Goal: Task Accomplishment & Management: Manage account settings

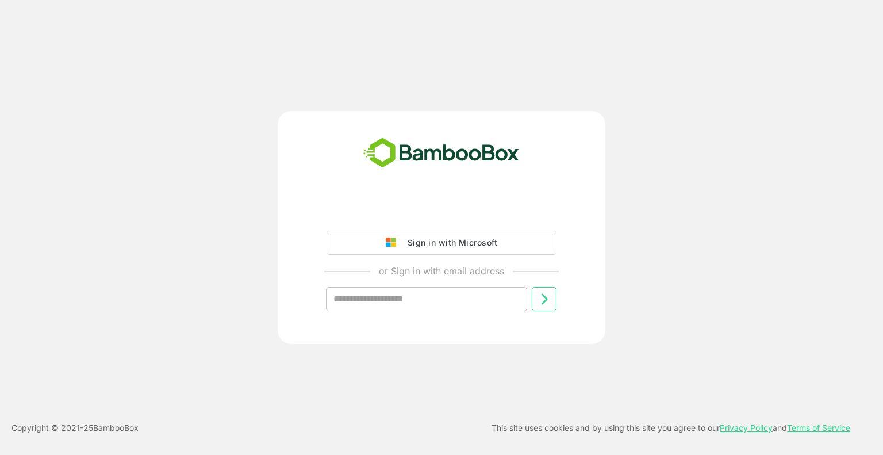
click at [439, 250] on div "Sign in with Microsoft" at bounding box center [449, 242] width 95 height 15
click at [458, 242] on div "Sign in with Microsoft" at bounding box center [449, 242] width 95 height 15
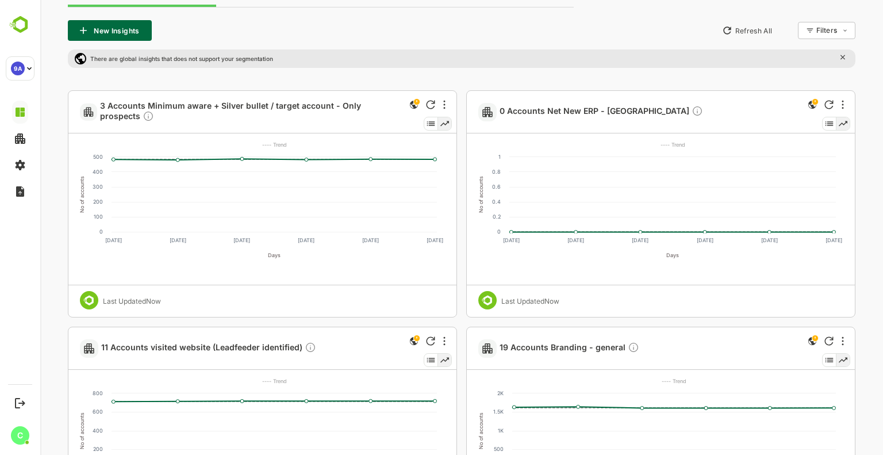
scroll to position [288, 0]
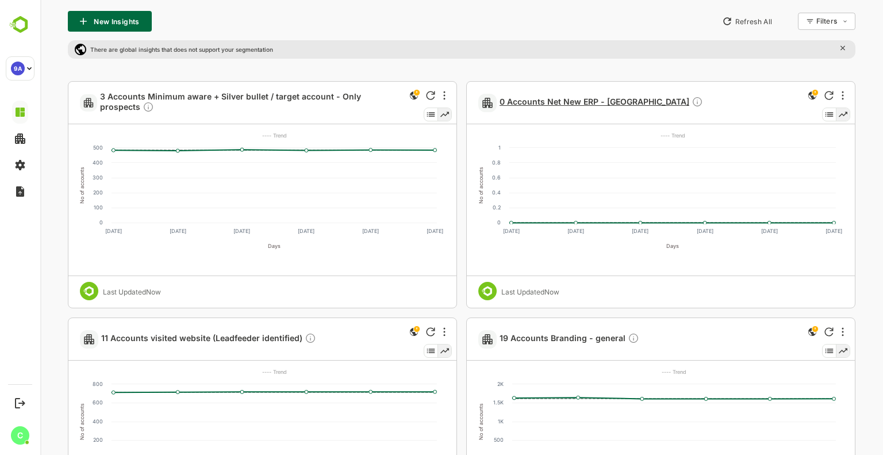
click at [568, 99] on span "0 Accounts Net New ERP - [GEOGRAPHIC_DATA]" at bounding box center [602, 102] width 204 height 13
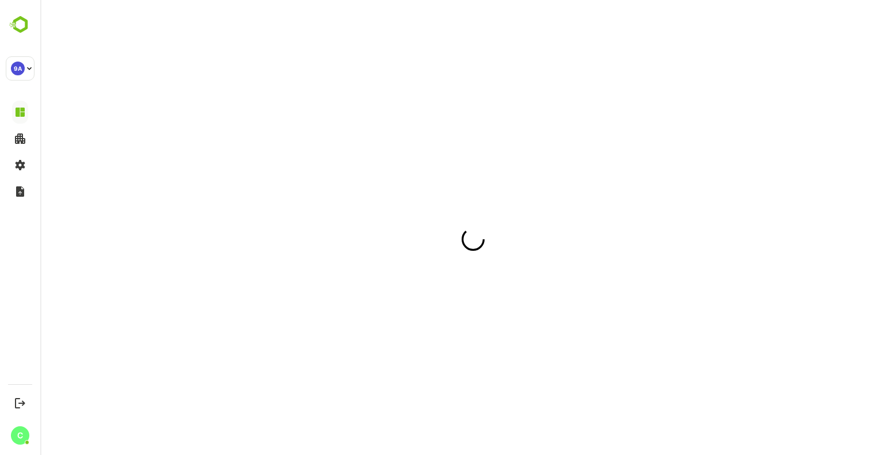
scroll to position [0, 0]
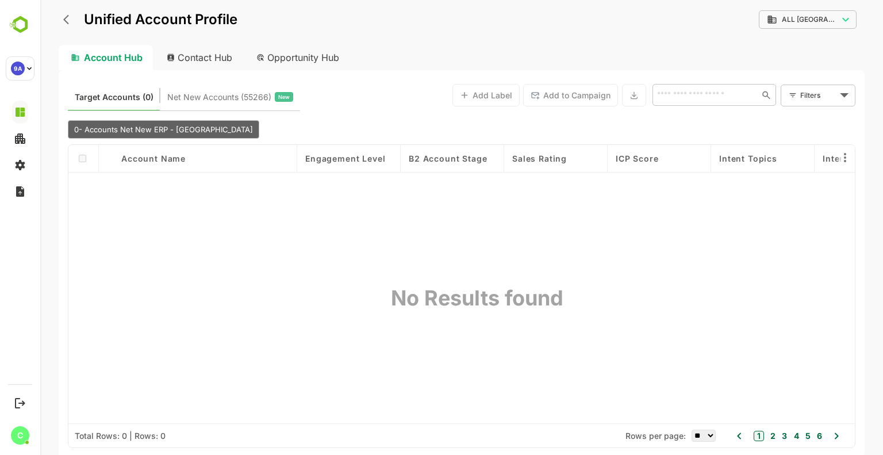
click at [67, 18] on icon "back" at bounding box center [69, 20] width 12 height 12
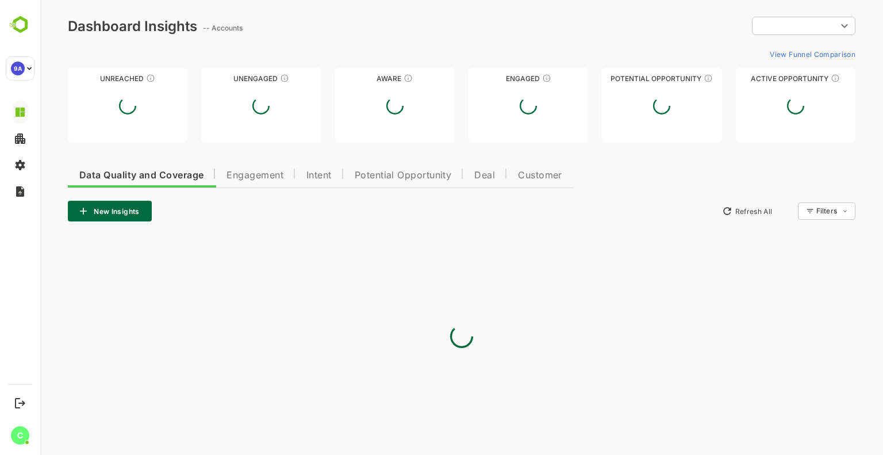
type input "**********"
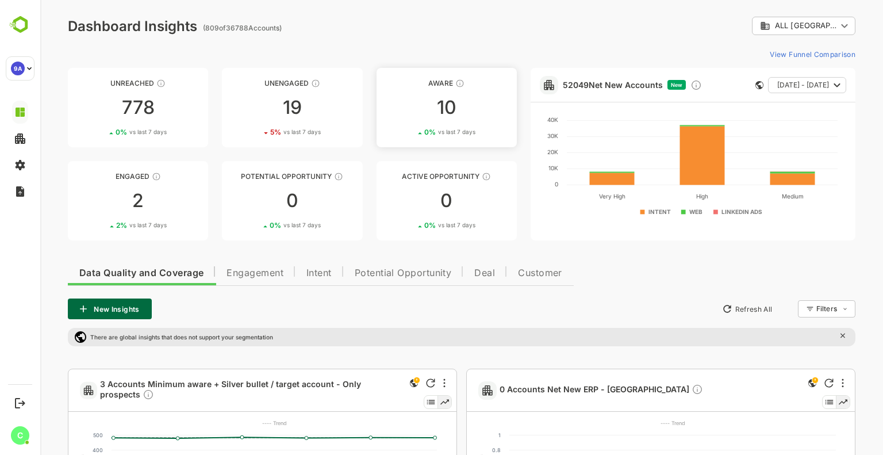
click at [461, 100] on div "10" at bounding box center [447, 107] width 140 height 18
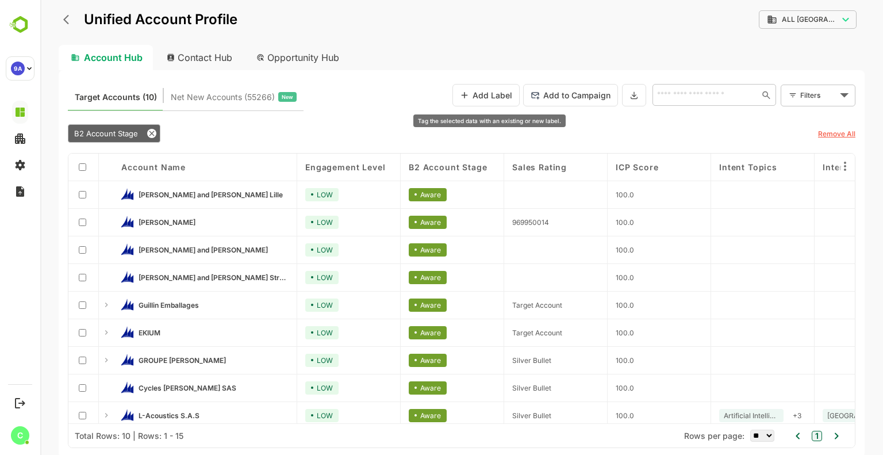
click at [516, 94] on button "Add Label" at bounding box center [486, 95] width 67 height 22
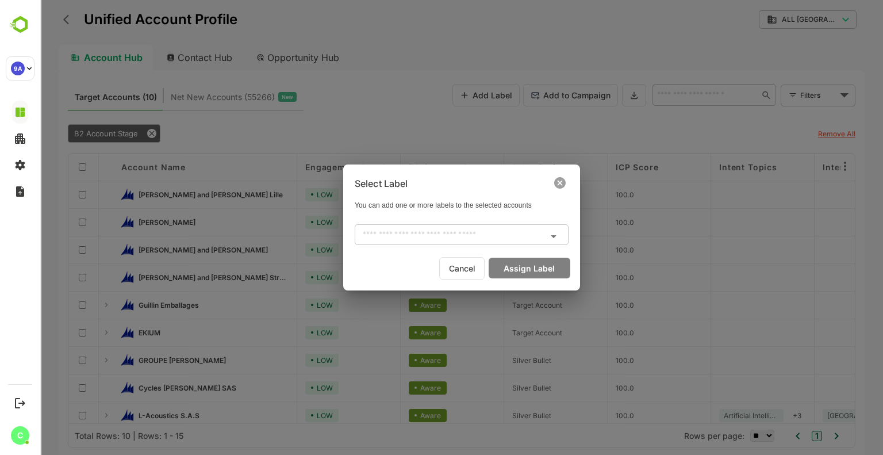
click at [474, 236] on input "text" at bounding box center [452, 235] width 188 height 14
click at [561, 181] on icon at bounding box center [560, 183] width 12 height 12
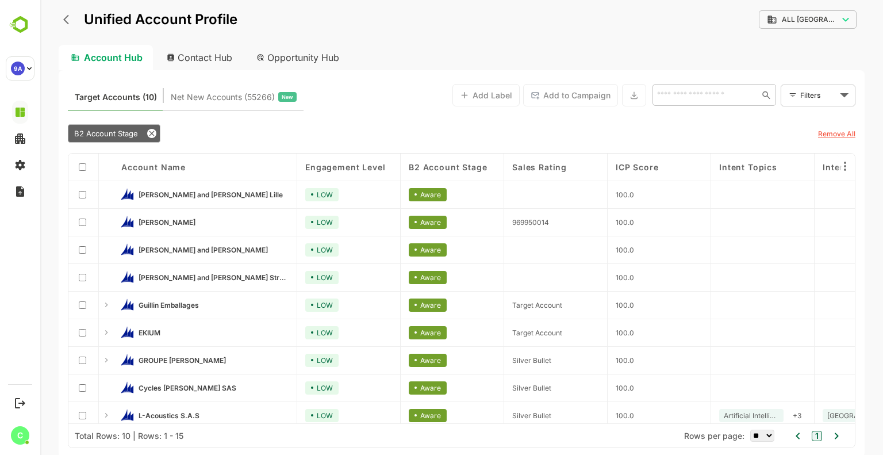
scroll to position [36, 0]
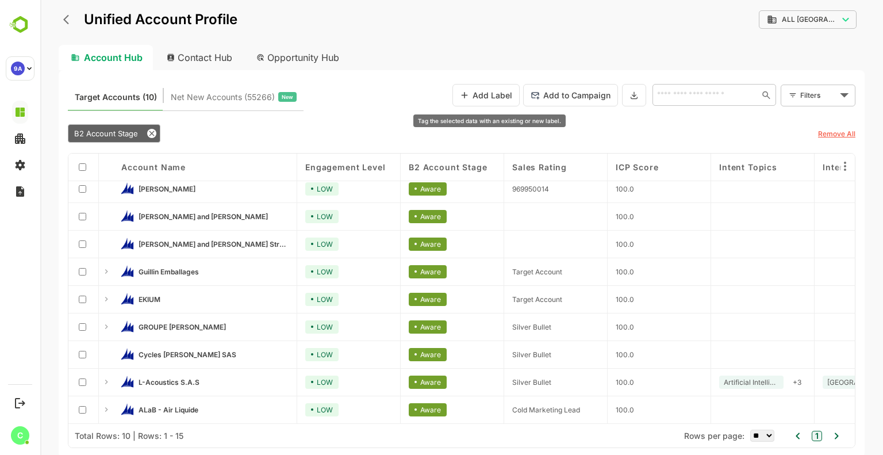
click at [495, 92] on button "Add Label" at bounding box center [486, 95] width 67 height 22
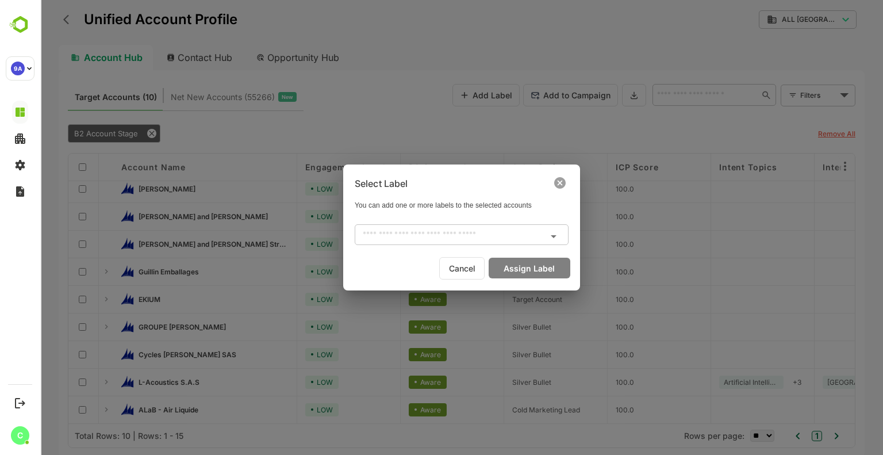
click at [469, 239] on input "text" at bounding box center [452, 235] width 188 height 14
type input "****"
click at [558, 184] on icon at bounding box center [560, 183] width 12 height 12
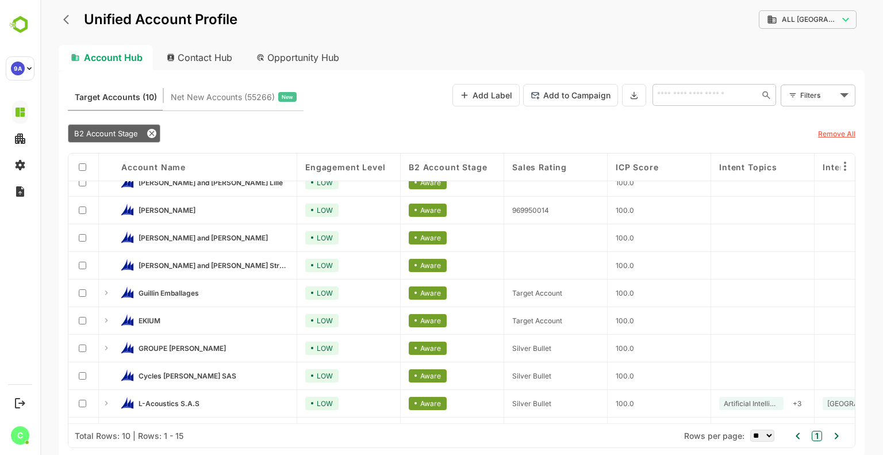
scroll to position [0, 0]
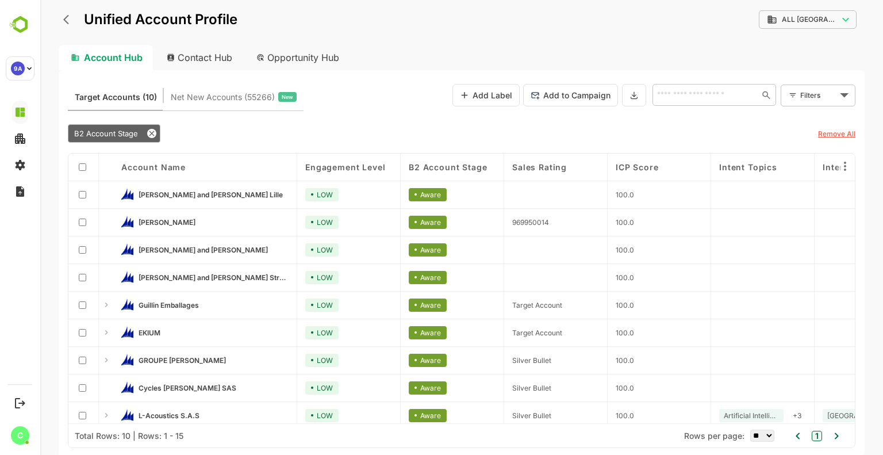
click at [506, 94] on button "Add Label" at bounding box center [486, 95] width 67 height 22
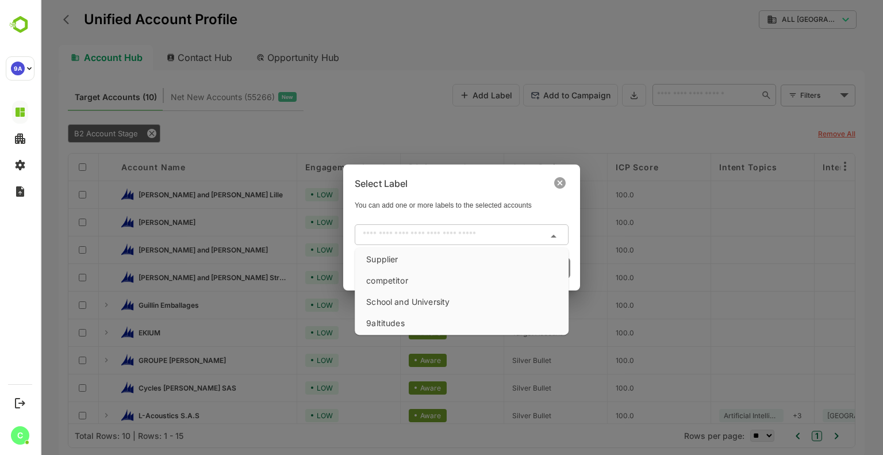
click at [528, 228] on input "text" at bounding box center [452, 235] width 188 height 14
click at [385, 262] on li "Supplier" at bounding box center [461, 259] width 209 height 19
type input "********"
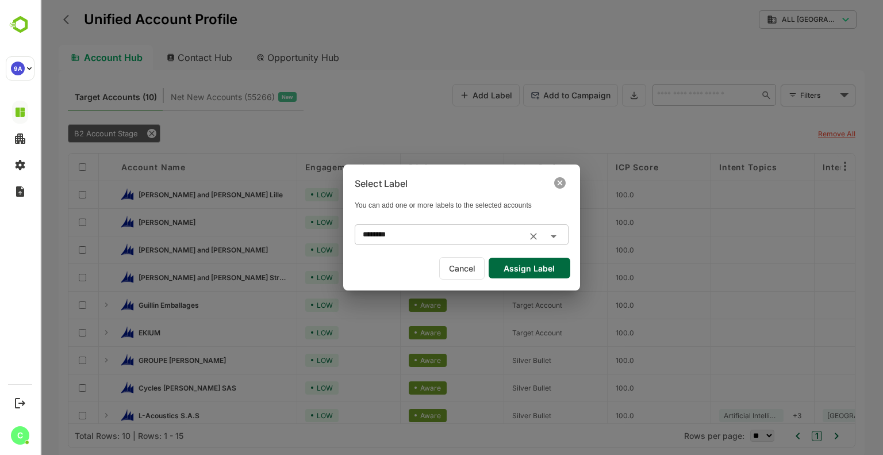
click at [531, 269] on button "Assign Label" at bounding box center [530, 268] width 82 height 21
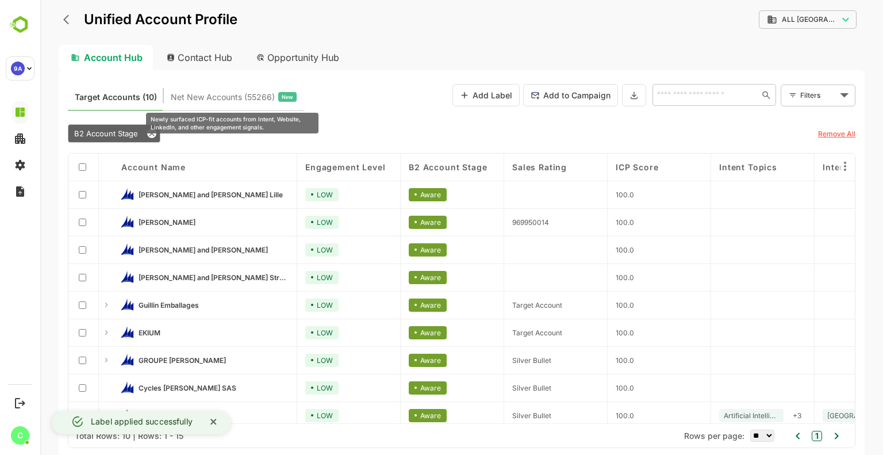
click at [198, 93] on span "Net New Accounts ( 55266 )" at bounding box center [223, 97] width 104 height 15
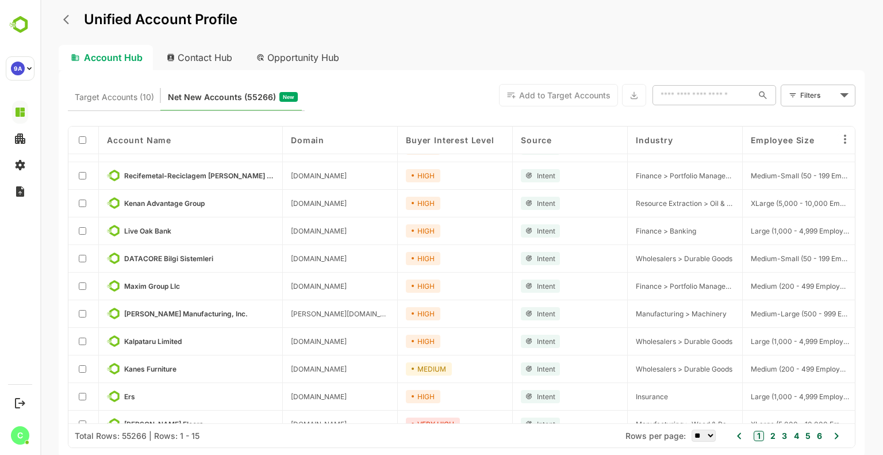
scroll to position [58, 0]
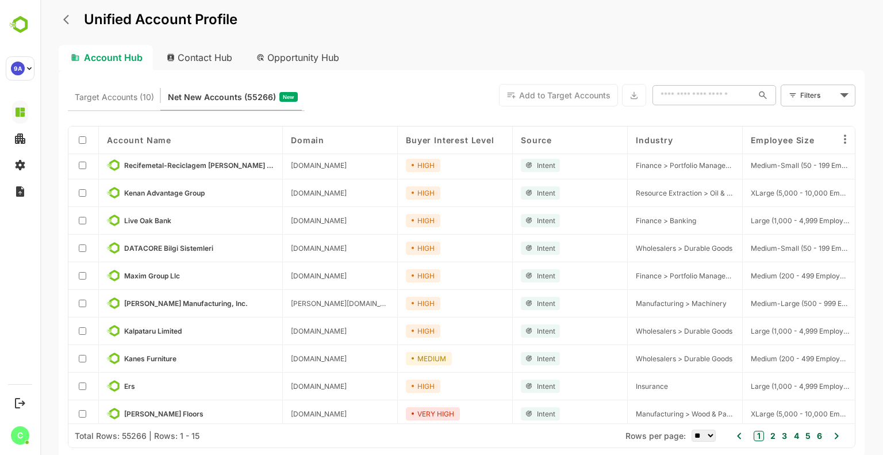
click at [117, 102] on span "Target Accounts (10)" at bounding box center [114, 97] width 79 height 15
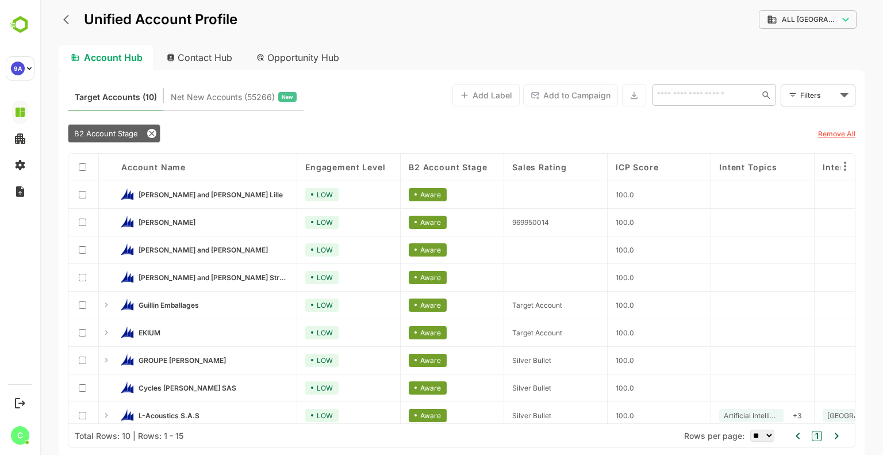
click at [64, 19] on icon "back" at bounding box center [66, 20] width 6 height 10
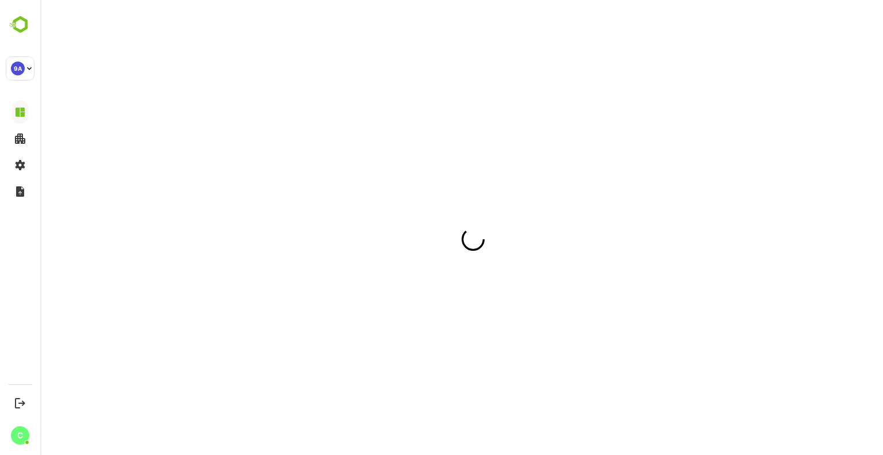
scroll to position [0, 0]
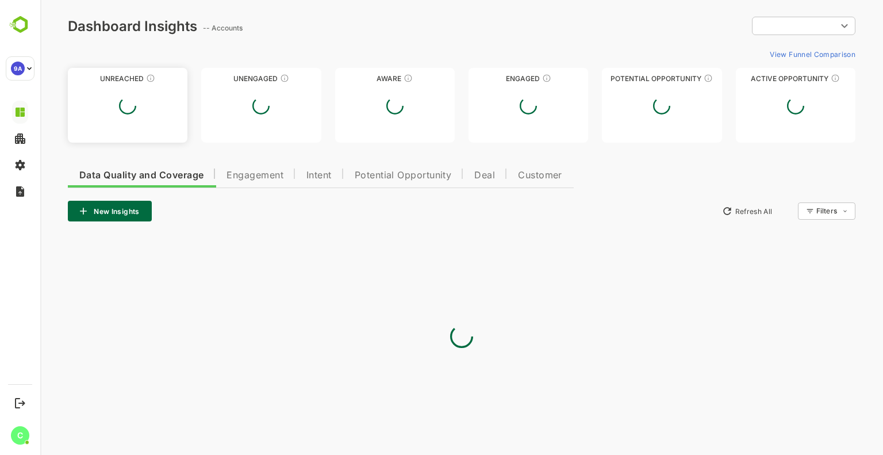
type input "**********"
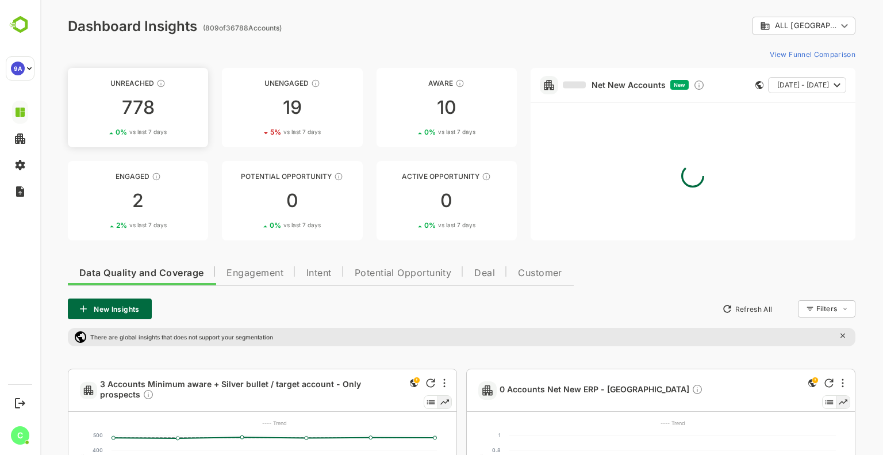
click at [187, 105] on div "778" at bounding box center [138, 107] width 140 height 18
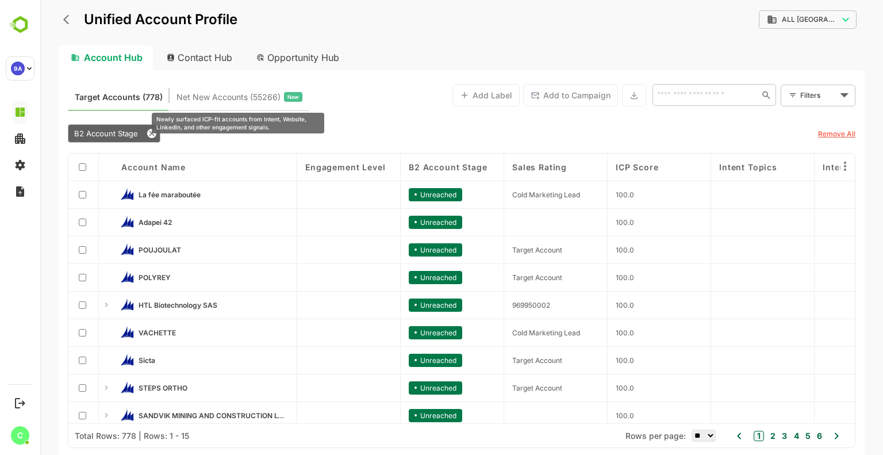
click at [233, 102] on span "Net New Accounts ( 55266 )" at bounding box center [229, 97] width 104 height 15
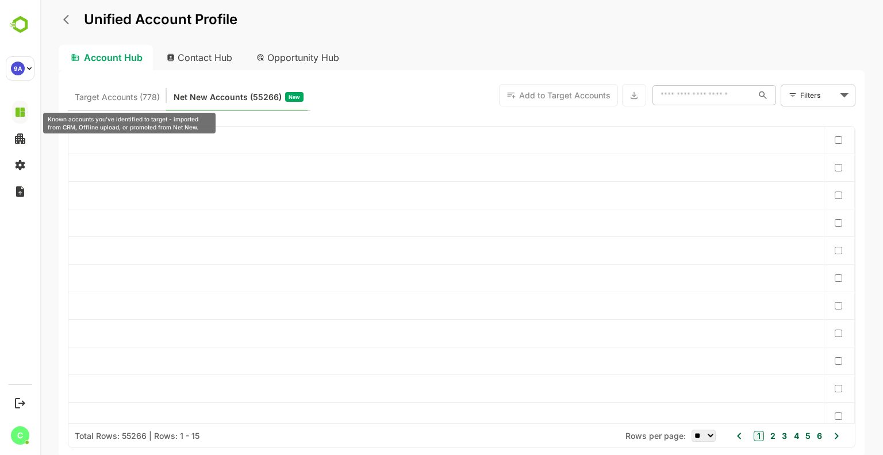
click at [133, 98] on span "Target Accounts (778)" at bounding box center [117, 97] width 85 height 15
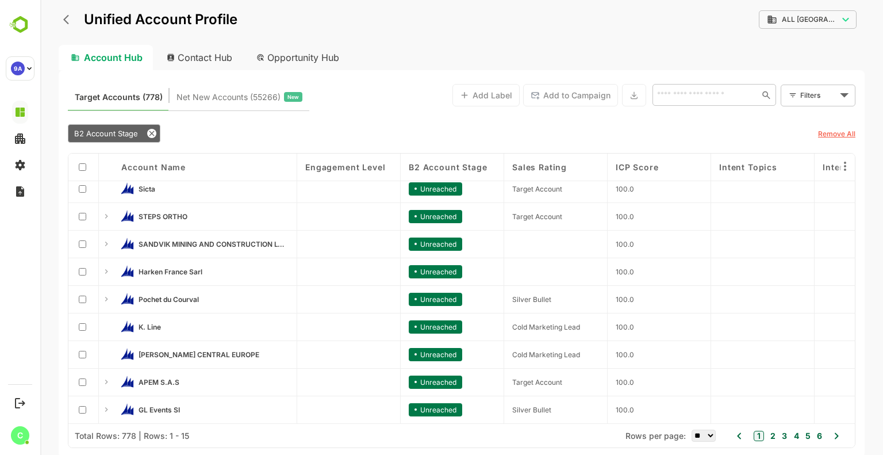
scroll to position [174, 0]
click at [481, 98] on button "Add Label" at bounding box center [486, 95] width 67 height 22
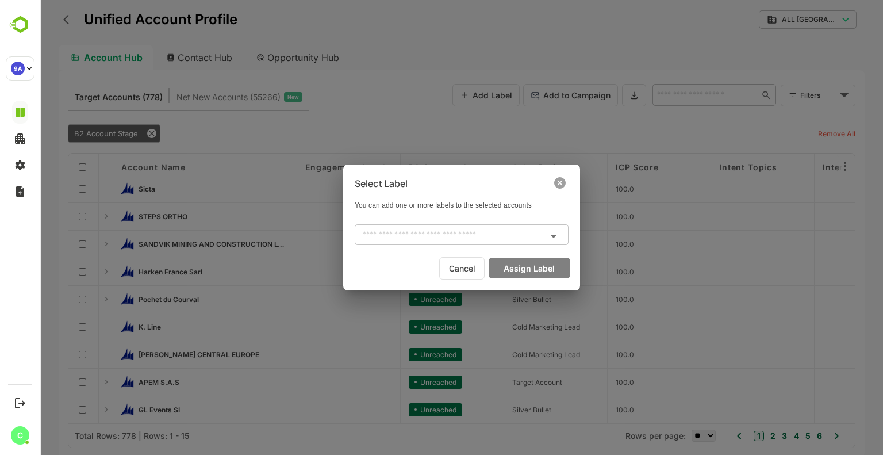
click at [451, 238] on input "text" at bounding box center [452, 235] width 188 height 14
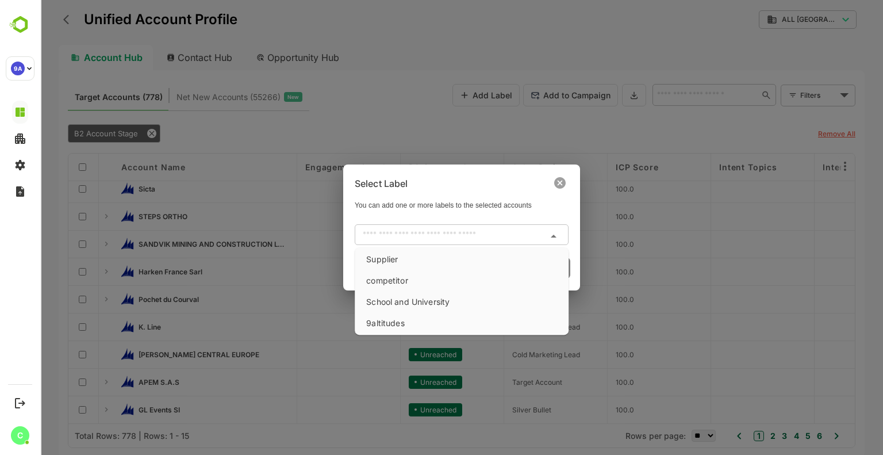
click at [558, 186] on icon at bounding box center [560, 183] width 12 height 12
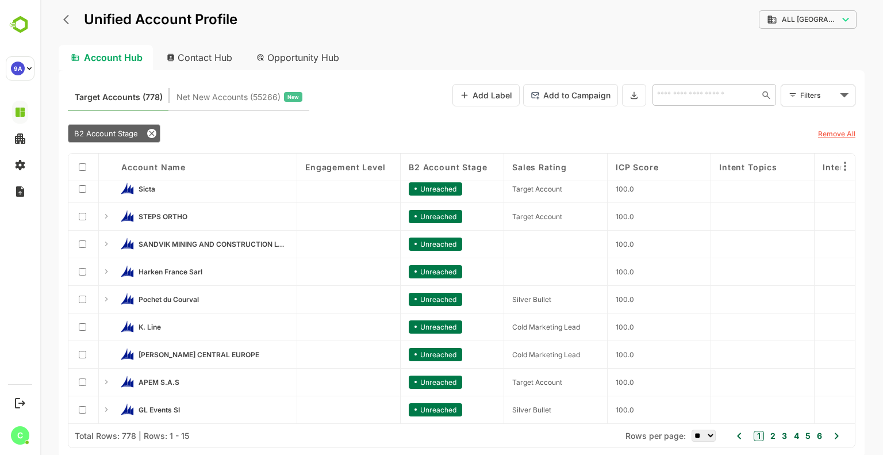
click at [838, 435] on icon at bounding box center [837, 436] width 14 height 14
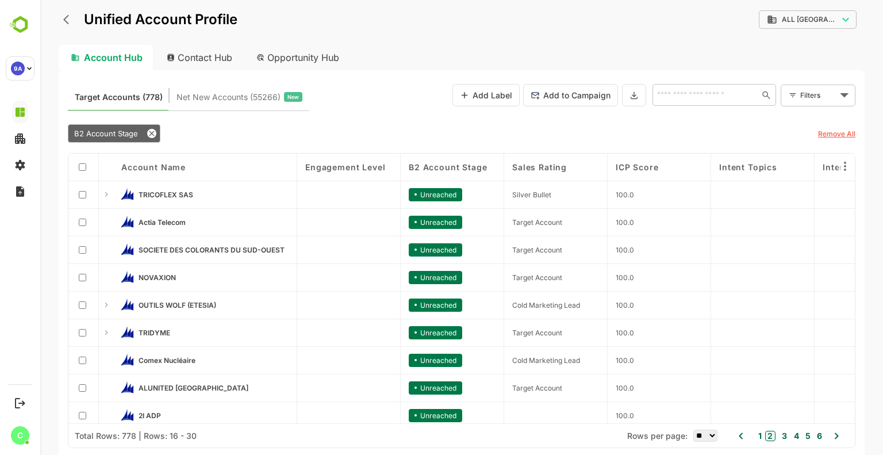
scroll to position [115, 0]
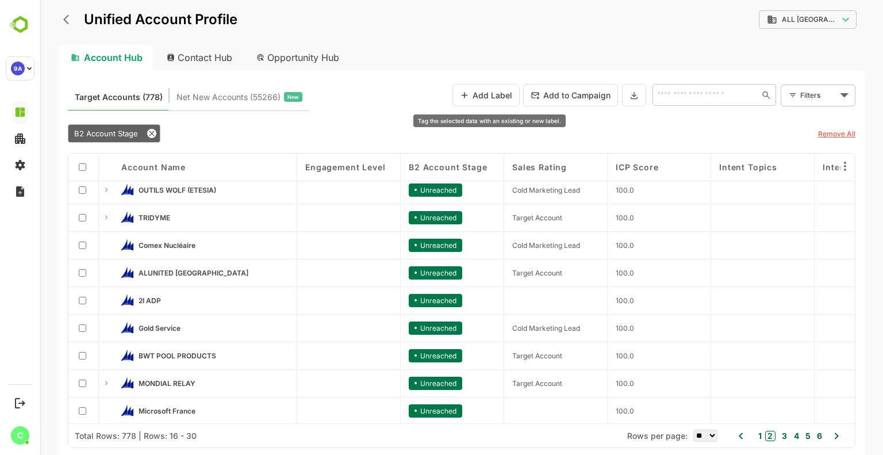
click at [488, 94] on button "Add Label" at bounding box center [486, 95] width 67 height 22
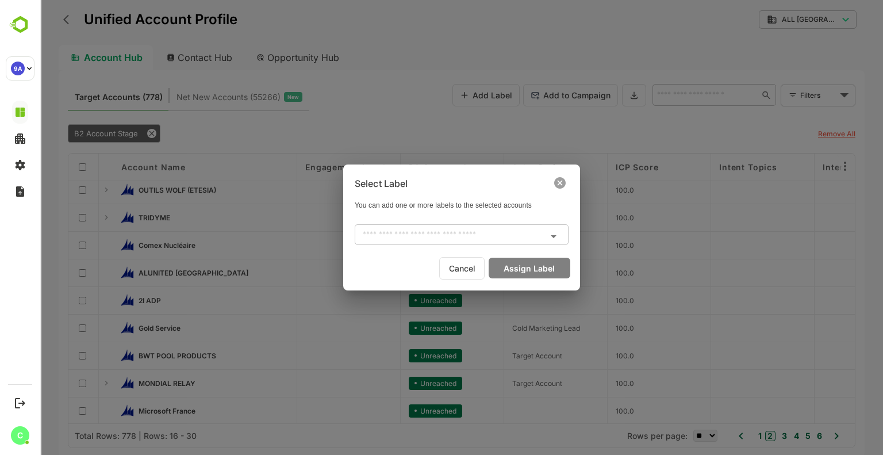
click at [444, 243] on div "​" at bounding box center [462, 234] width 214 height 21
drag, startPoint x: 564, startPoint y: 185, endPoint x: 446, endPoint y: 132, distance: 128.5
click at [564, 185] on icon at bounding box center [560, 183] width 12 height 12
